Goal: Information Seeking & Learning: Check status

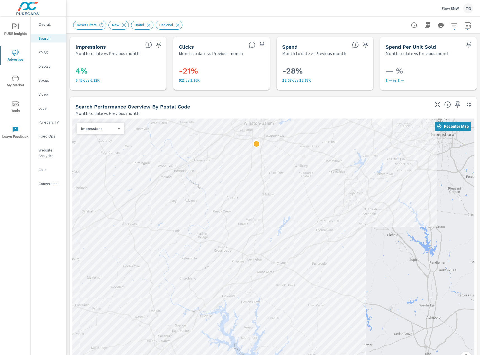
scroll to position [460, 0]
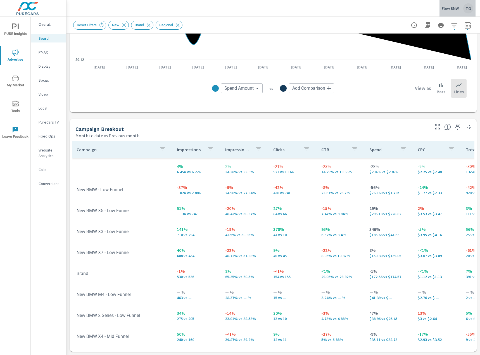
click at [456, 5] on div "Flow BMW TO" at bounding box center [458, 8] width 32 height 10
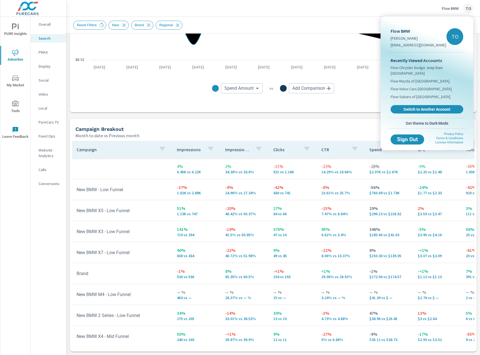
click at [317, 112] on div at bounding box center [240, 177] width 480 height 355
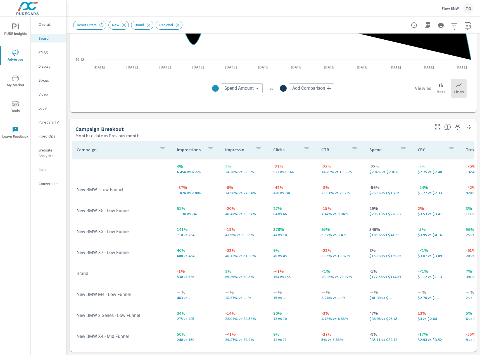
click at [204, 10] on div "Flow BMW TO" at bounding box center [273, 8] width 400 height 16
click at [170, 103] on div "$0.12 $80 $160.76 [DATE] [DATE] [DATE] [DATE] [DATE] [DATE] [DATE] [DATE] [DATE…" at bounding box center [273, 35] width 403 height 149
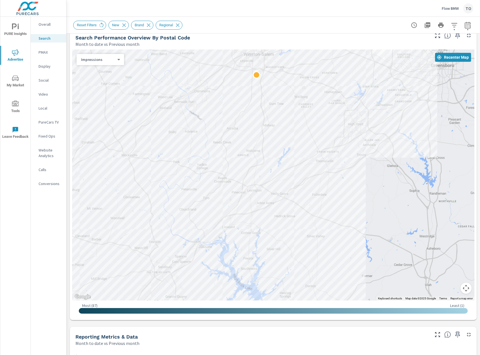
scroll to position [0, 0]
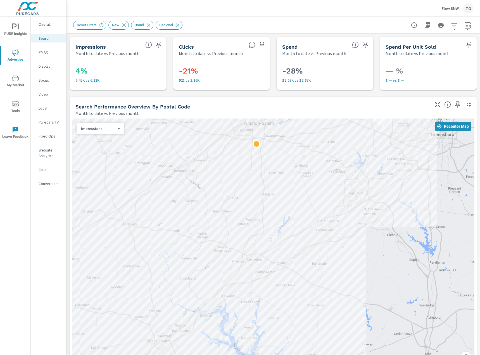
click at [446, 8] on p "Flow BMW" at bounding box center [450, 8] width 17 height 5
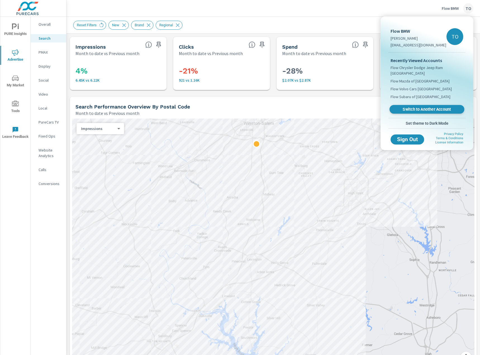
click at [421, 109] on span "Switch to Another Account" at bounding box center [427, 109] width 68 height 5
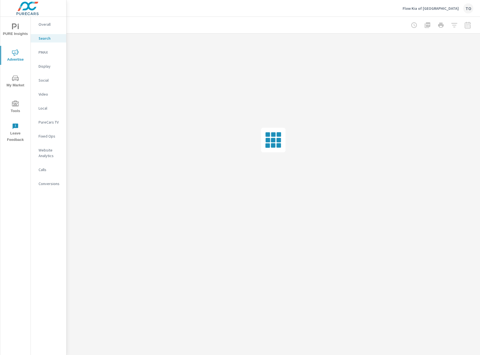
click at [48, 82] on p "Social" at bounding box center [50, 80] width 23 height 6
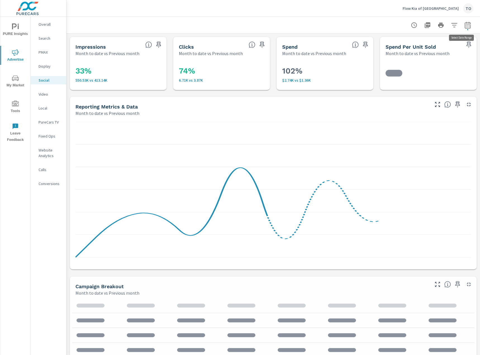
click at [468, 27] on icon "button" at bounding box center [468, 25] width 7 height 7
select select "Month to date"
select select "Previous month"
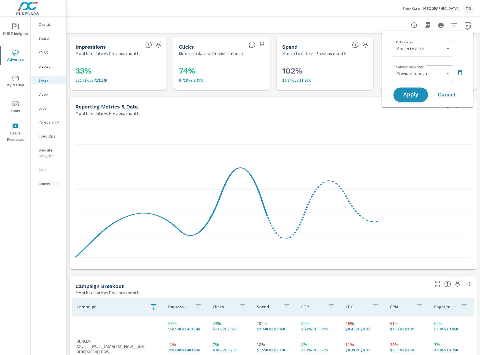
click at [410, 94] on span "Apply" at bounding box center [410, 94] width 23 height 5
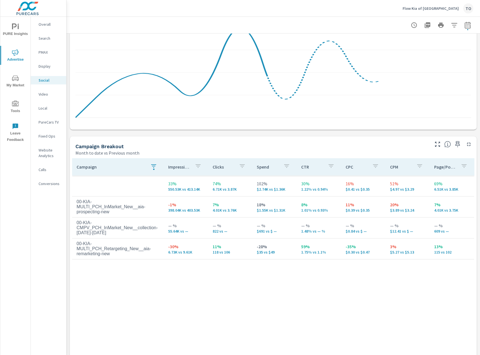
scroll to position [161, 0]
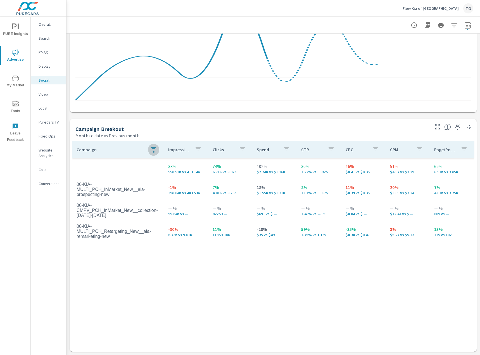
click at [154, 151] on div "button" at bounding box center [153, 151] width 1 height 1
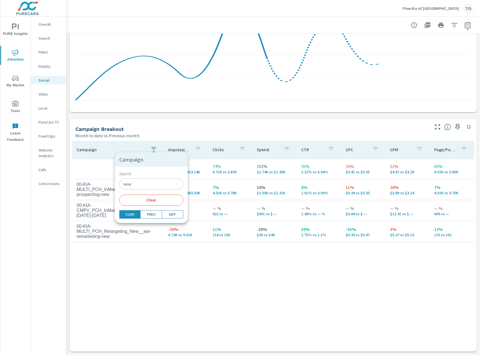
click at [158, 263] on div at bounding box center [240, 177] width 480 height 355
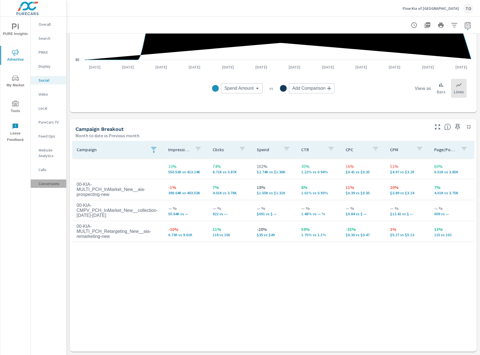
click at [46, 182] on p "Conversions" at bounding box center [50, 184] width 23 height 6
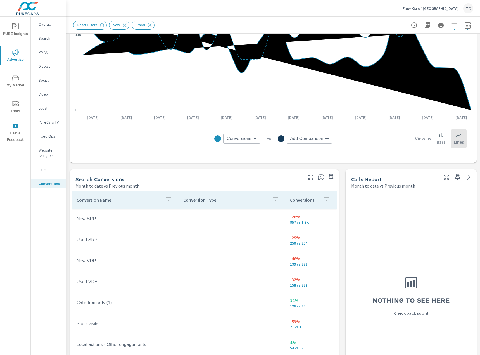
scroll to position [196, 0]
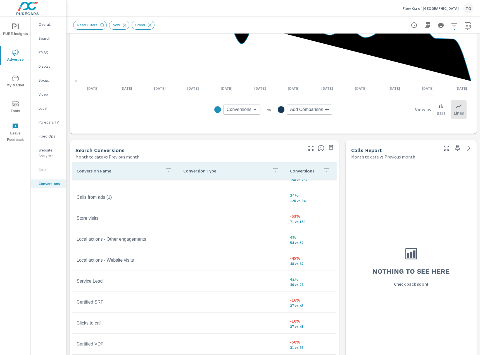
scroll to position [84, 0]
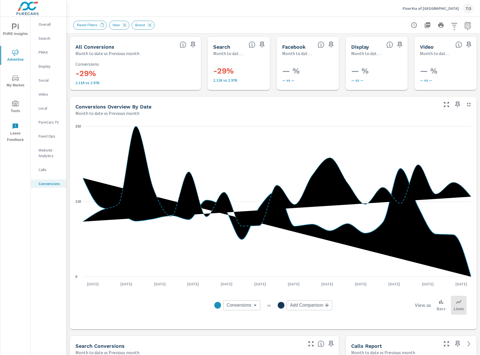
click at [44, 53] on p "PMAX" at bounding box center [50, 52] width 23 height 6
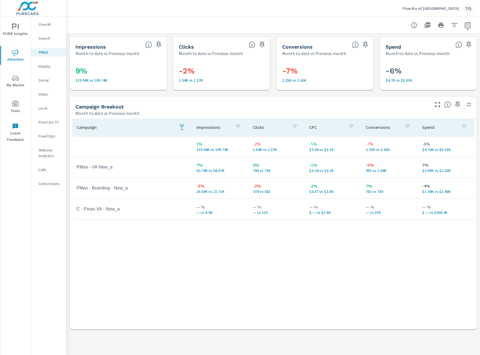
click at [466, 26] on icon "button" at bounding box center [468, 25] width 7 height 7
select select "Month to date"
select select "Previous month"
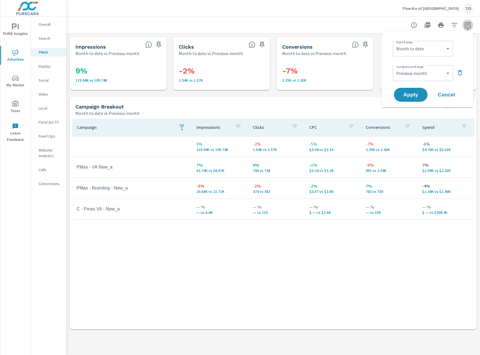
click at [466, 26] on icon "button" at bounding box center [468, 25] width 7 height 7
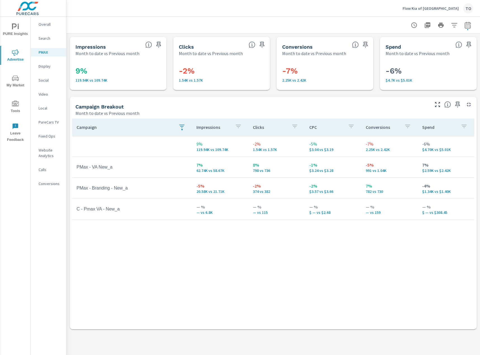
click at [285, 243] on div "Campaign Impressions Clicks CPC Conversions Spend 9% 119.94K vs 109.74K -2% 1.5…" at bounding box center [273, 219] width 403 height 200
click at [465, 22] on icon "button" at bounding box center [468, 25] width 7 height 7
select select "Month to date"
select select "Previous month"
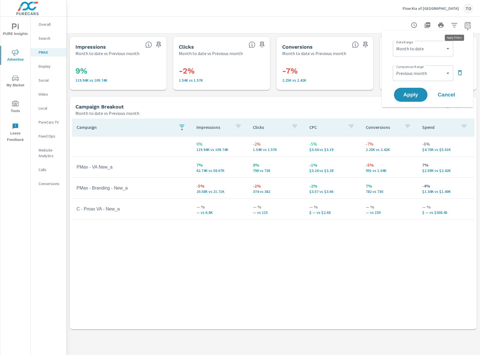
click at [455, 25] on icon "button" at bounding box center [454, 25] width 6 height 4
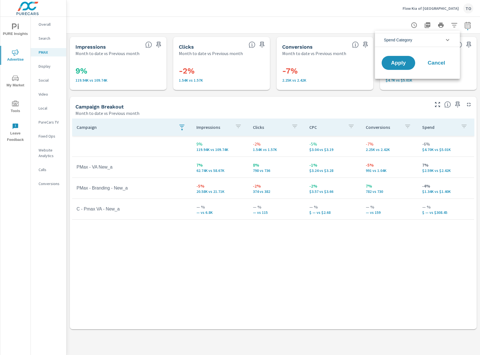
click at [373, 25] on div at bounding box center [240, 177] width 480 height 355
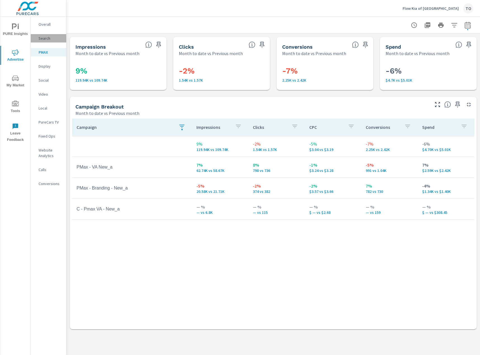
click at [56, 34] on div "Search" at bounding box center [48, 38] width 35 height 8
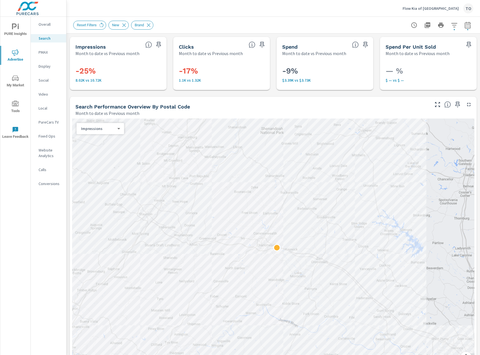
click at [456, 25] on icon "button" at bounding box center [454, 25] width 6 height 4
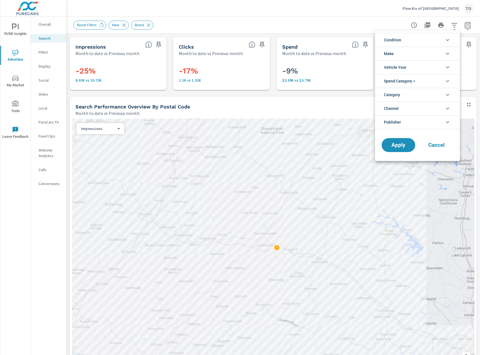
scroll to position [25, 0]
click at [419, 79] on li "Spend Category" at bounding box center [417, 81] width 85 height 14
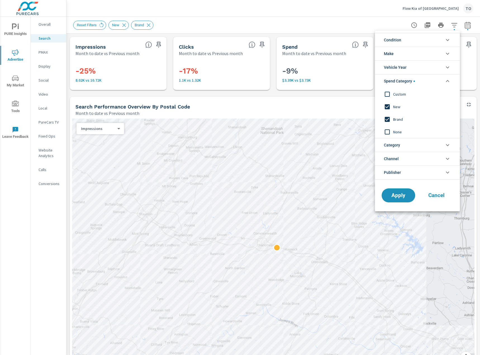
scroll to position [0, 0]
click at [399, 191] on button "Apply" at bounding box center [398, 195] width 35 height 15
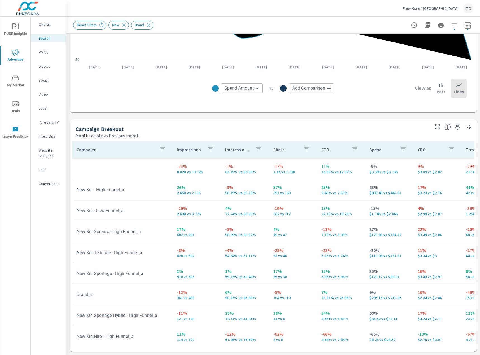
scroll to position [460, 0]
click at [49, 91] on div "Video" at bounding box center [48, 94] width 35 height 8
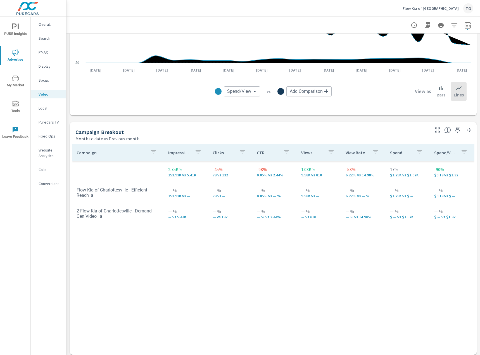
scroll to position [161, 0]
